Goal: Navigation & Orientation: Find specific page/section

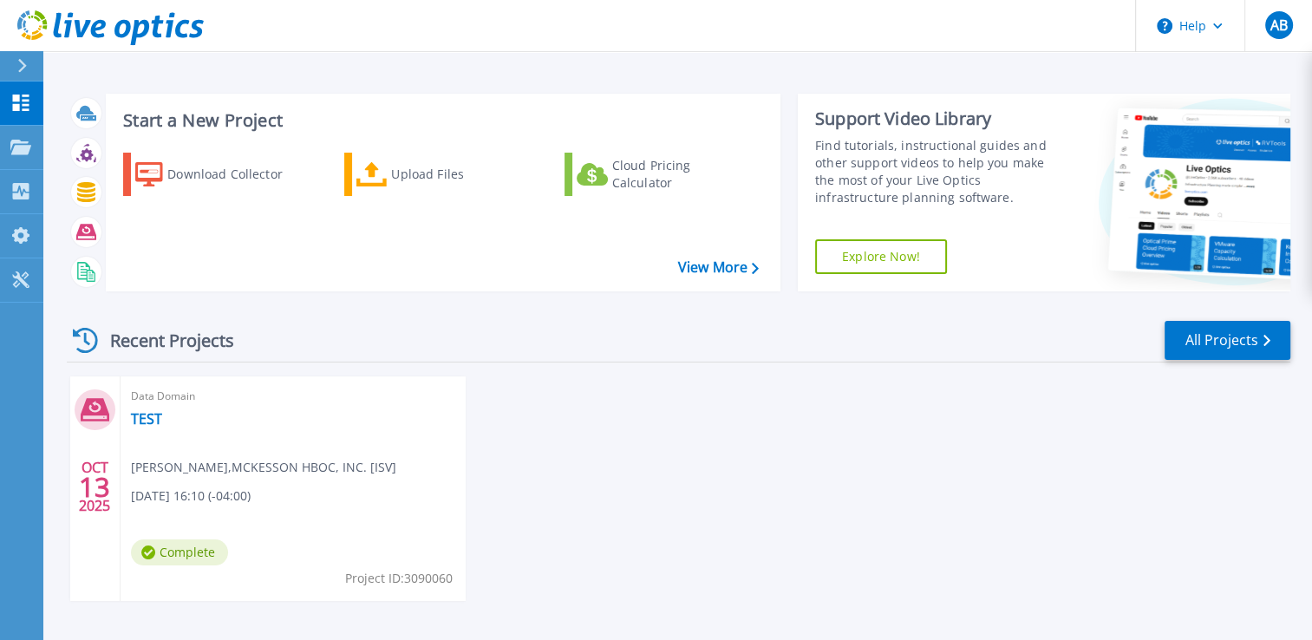
click at [20, 71] on icon at bounding box center [22, 66] width 9 height 14
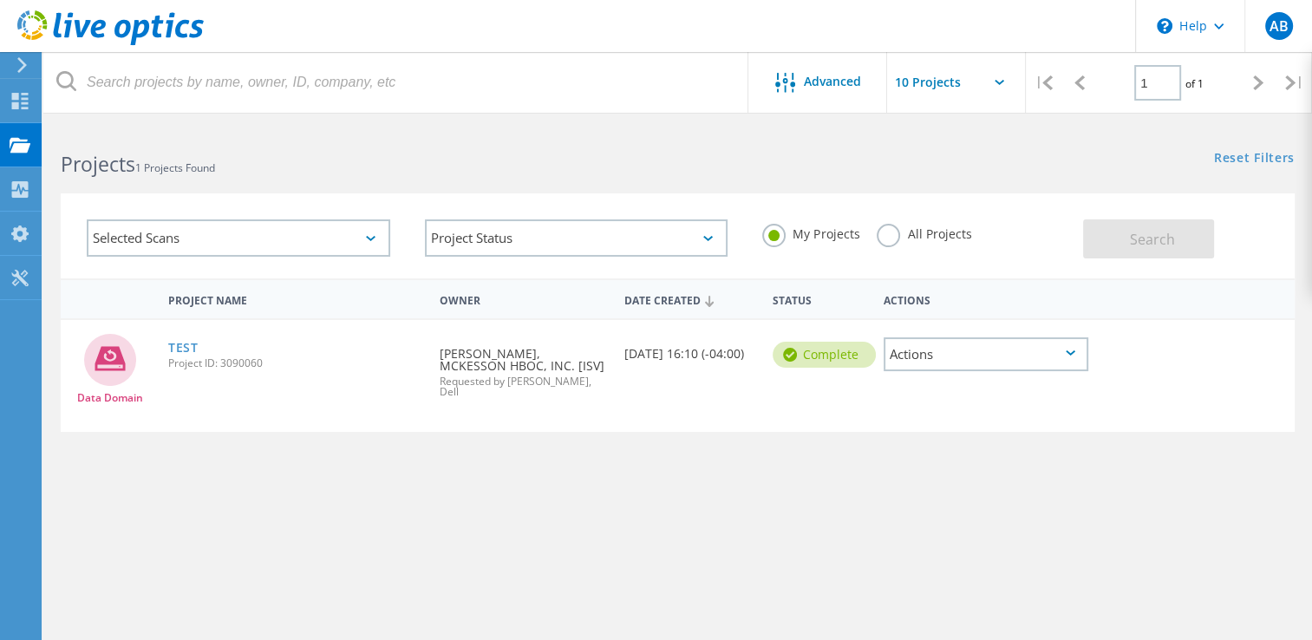
click at [20, 62] on icon at bounding box center [22, 65] width 13 height 16
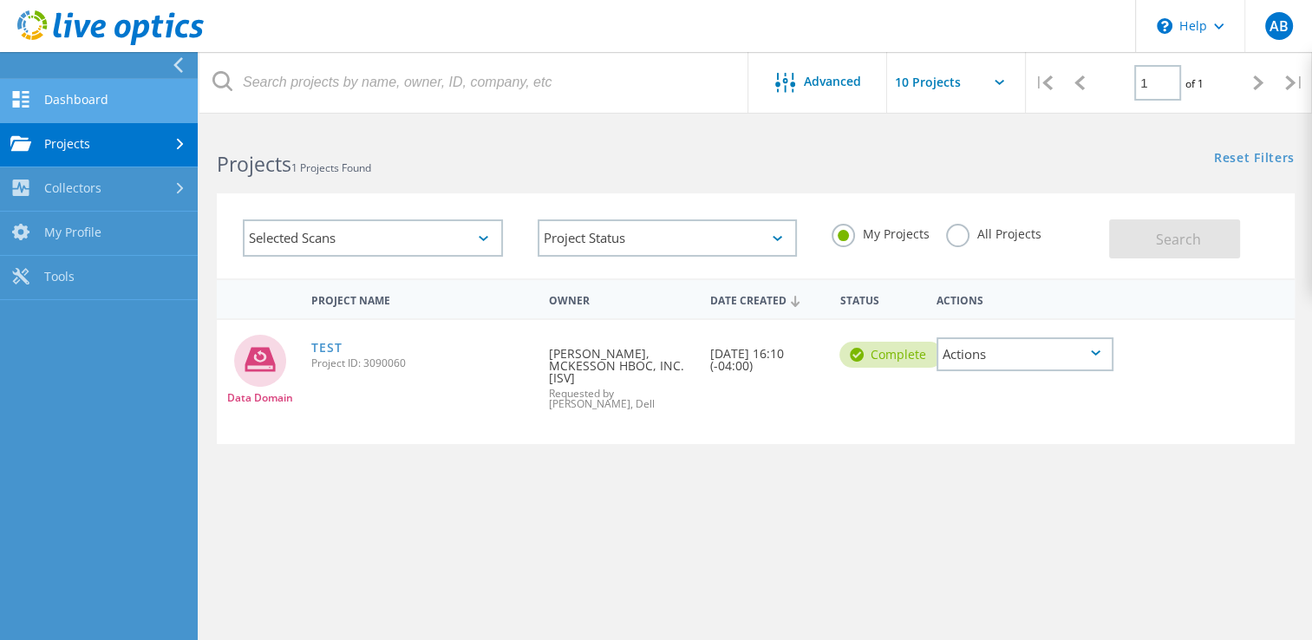
click at [120, 92] on link "Dashboard" at bounding box center [99, 101] width 198 height 44
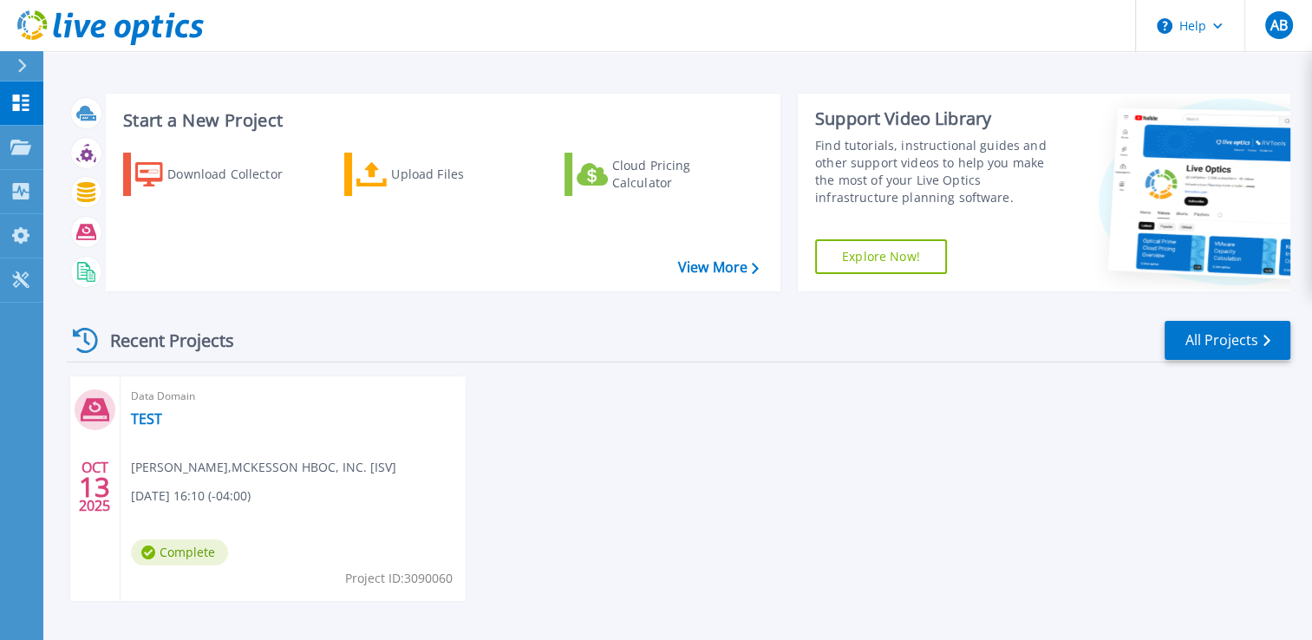
click at [20, 69] on icon at bounding box center [22, 66] width 10 height 14
click at [612, 349] on div "Recent Projects All Projects" at bounding box center [678, 340] width 1223 height 43
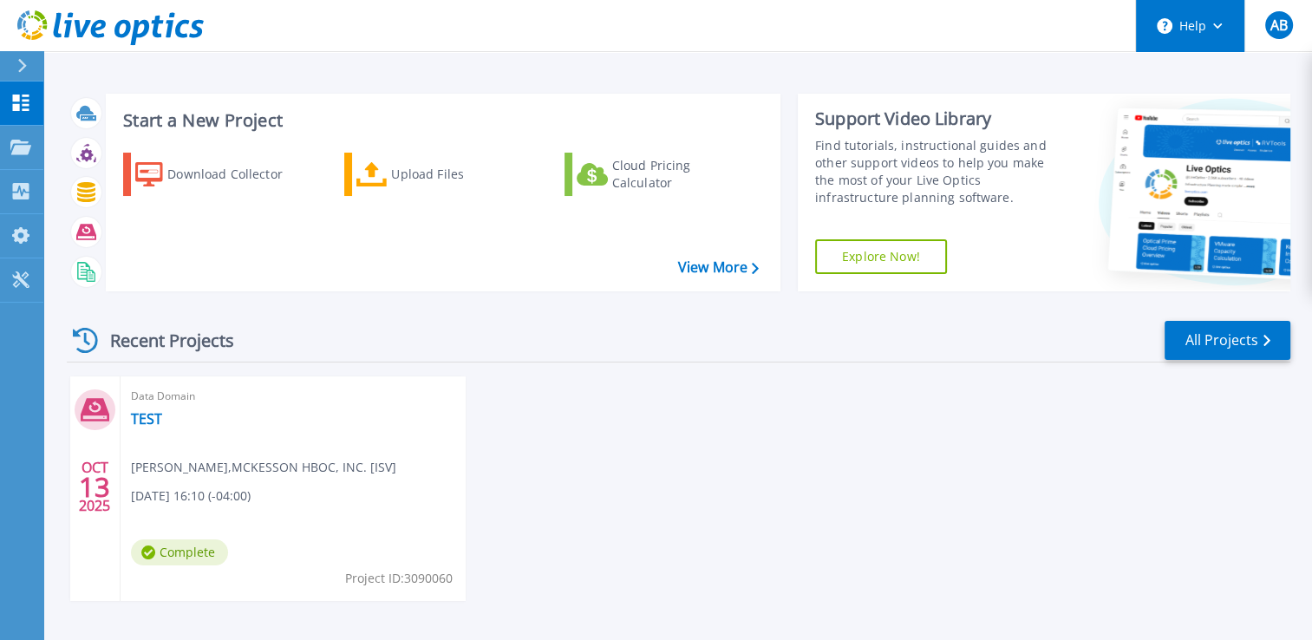
click at [1227, 29] on button "Help" at bounding box center [1190, 26] width 108 height 52
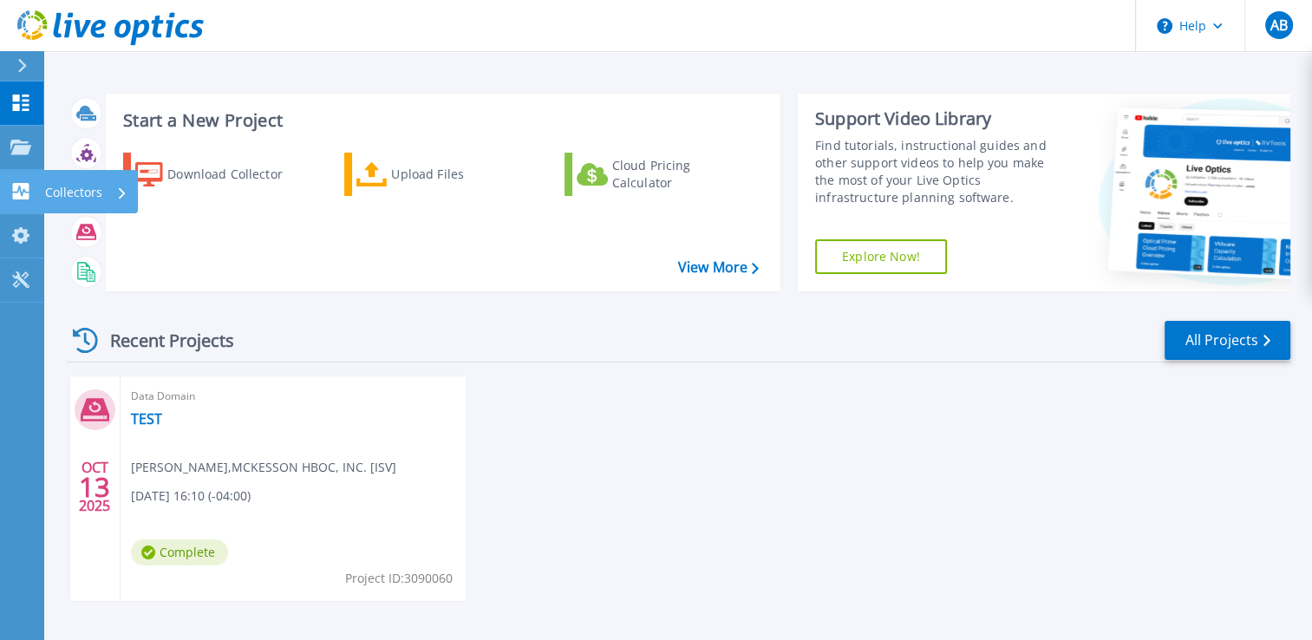
click at [23, 192] on icon at bounding box center [20, 191] width 21 height 16
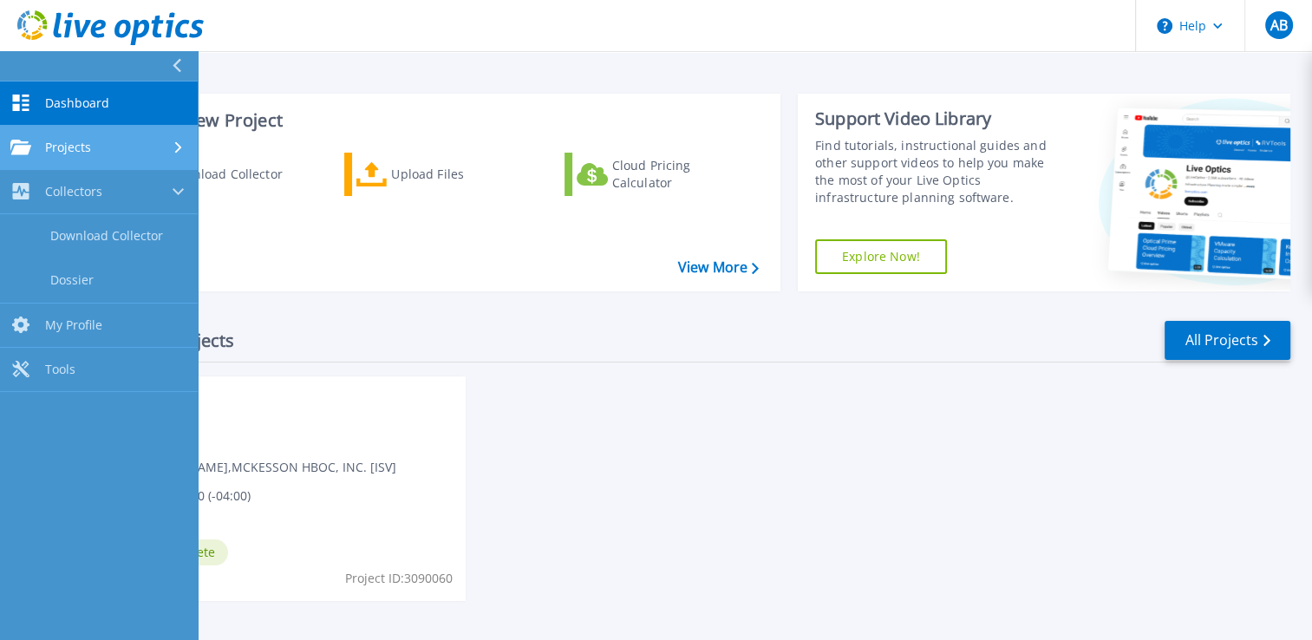
click at [19, 153] on icon at bounding box center [20, 147] width 21 height 15
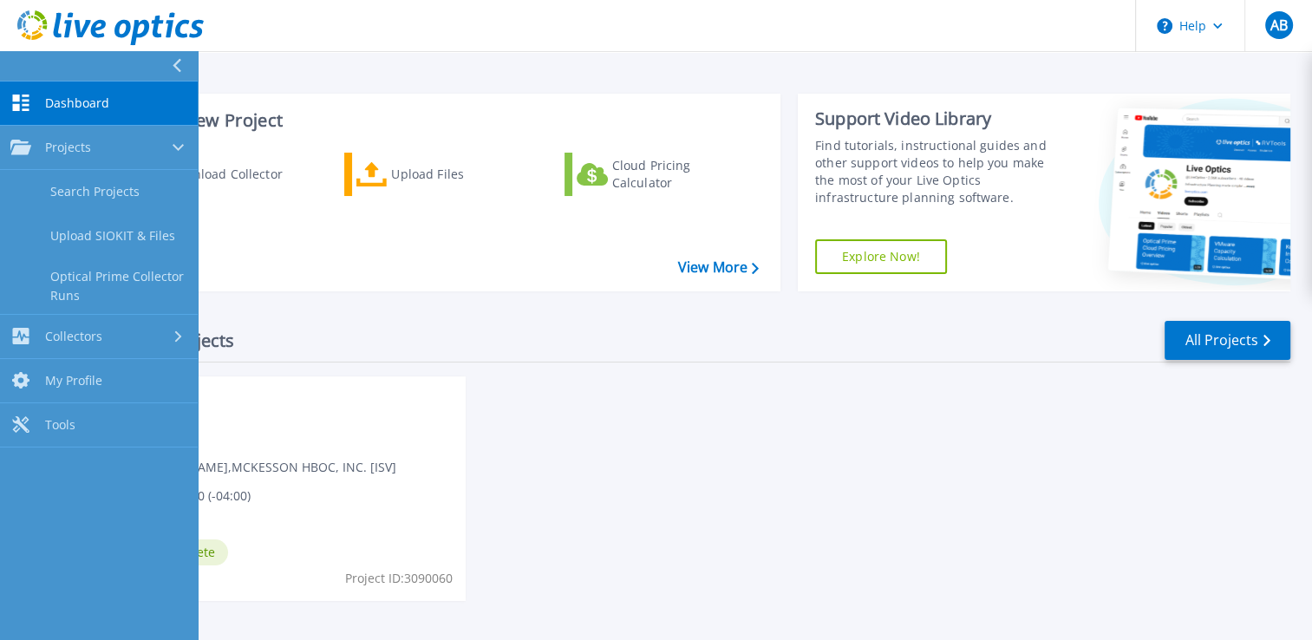
click at [35, 107] on link "Dashboard Dashboard" at bounding box center [99, 103] width 198 height 44
